Goal: Transaction & Acquisition: Purchase product/service

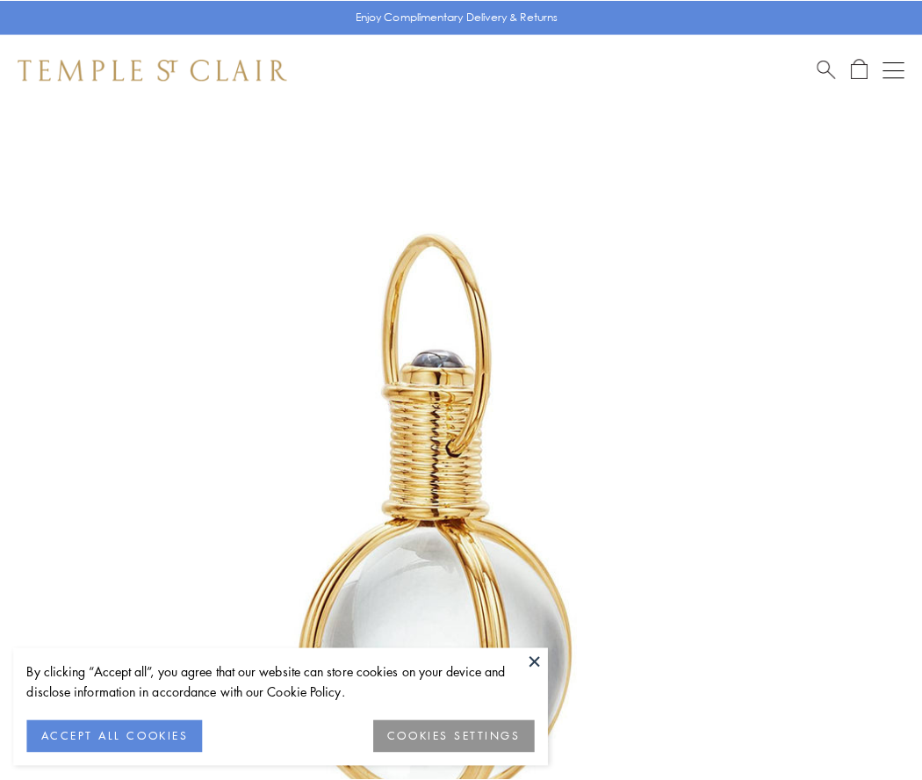
scroll to position [458, 0]
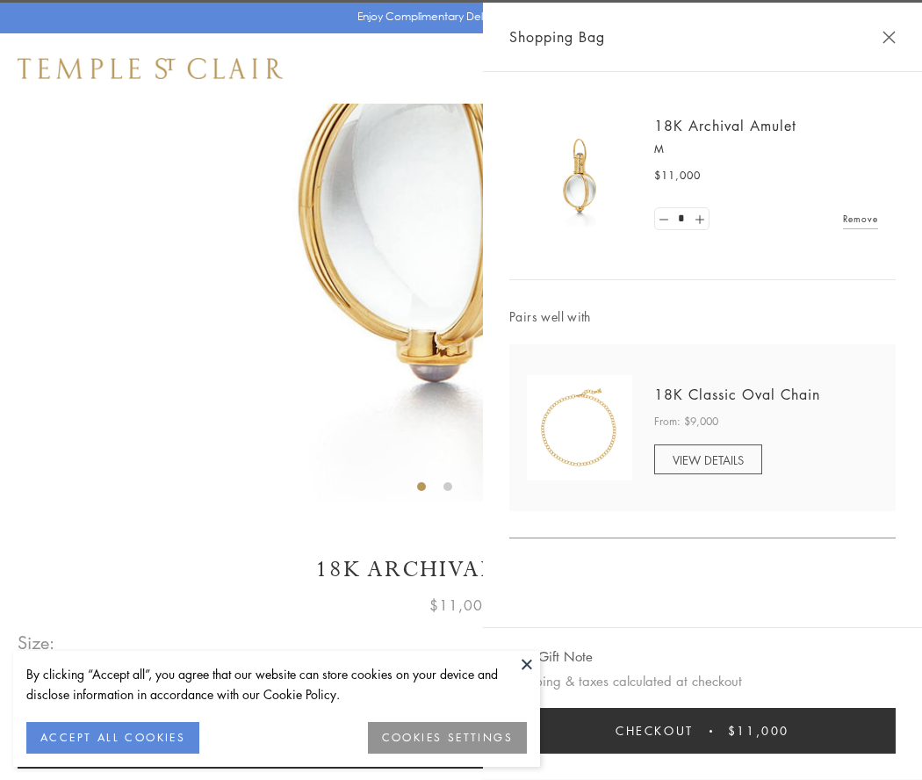
click at [703, 731] on button "Checkout $11,000" at bounding box center [702, 731] width 386 height 46
